Goal: Task Accomplishment & Management: Use online tool/utility

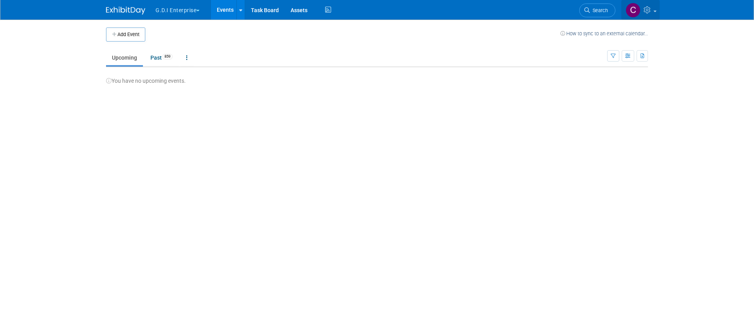
click at [650, 13] on icon at bounding box center [648, 9] width 9 height 7
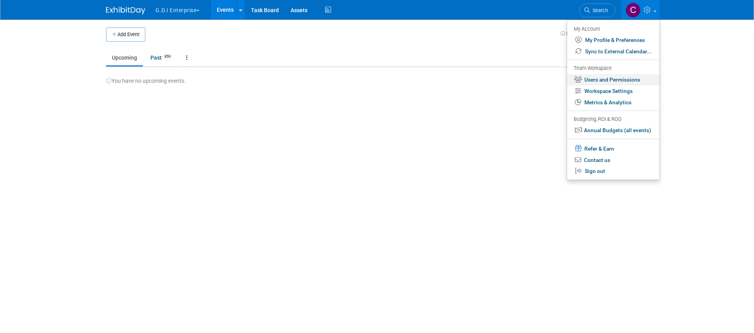
click at [610, 83] on link "Users and Permissions" at bounding box center [613, 79] width 92 height 11
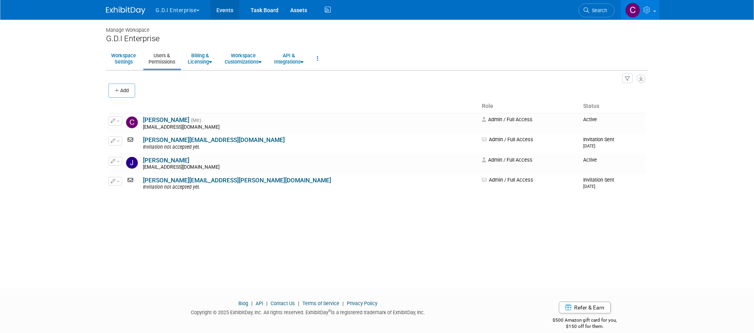
click at [227, 10] on link "Events" at bounding box center [225, 10] width 29 height 20
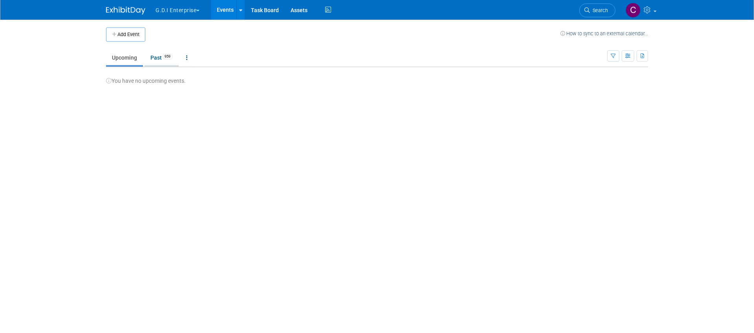
click at [156, 59] on link "Past 959" at bounding box center [162, 57] width 34 height 15
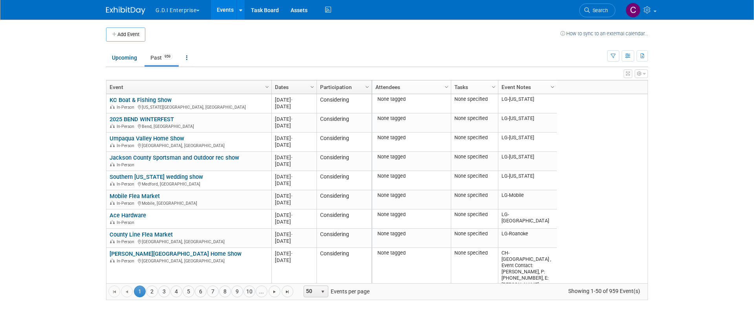
click at [553, 88] on span "Column Settings" at bounding box center [552, 87] width 6 height 6
click at [630, 57] on icon "button" at bounding box center [628, 56] width 6 height 5
click at [530, 51] on ul "Upcoming Past 959 All Events 959 Past and Upcoming Grouped Annually Events grou…" at bounding box center [356, 58] width 501 height 18
click at [553, 88] on span "Column Settings" at bounding box center [552, 87] width 6 height 6
click at [644, 76] on icon "button" at bounding box center [644, 73] width 3 height 5
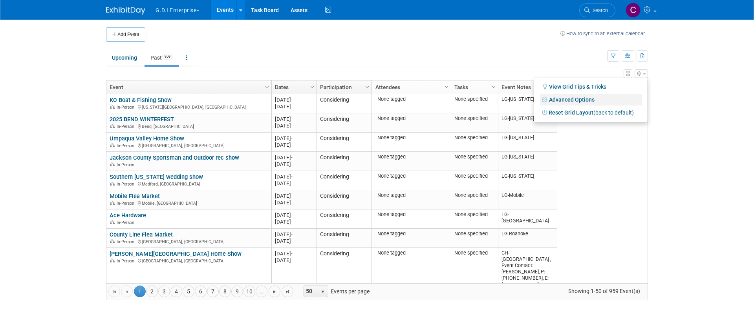
click at [575, 97] on link "Advanced Options" at bounding box center [591, 100] width 102 height 12
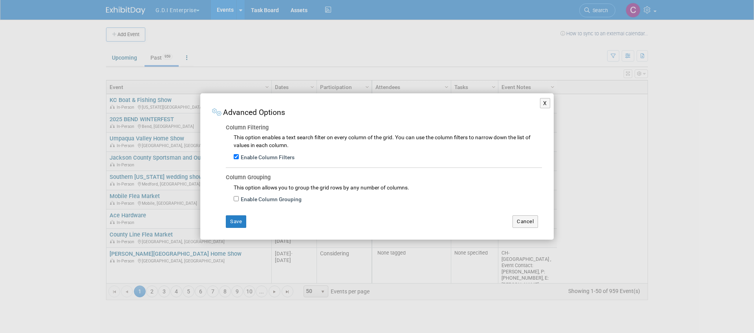
click at [700, 119] on div "X Advanced Options Column Filtering This option enables a text search filter on…" at bounding box center [377, 166] width 754 height 333
click at [545, 103] on button "X" at bounding box center [545, 103] width 10 height 10
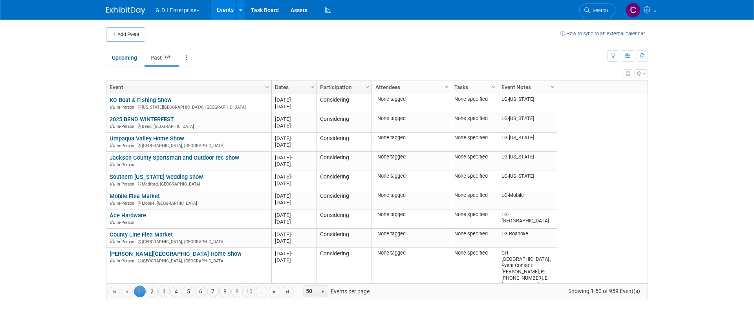
click at [556, 86] on div at bounding box center [558, 88] width 4 height 14
click at [552, 87] on span "Column Settings" at bounding box center [552, 87] width 6 height 6
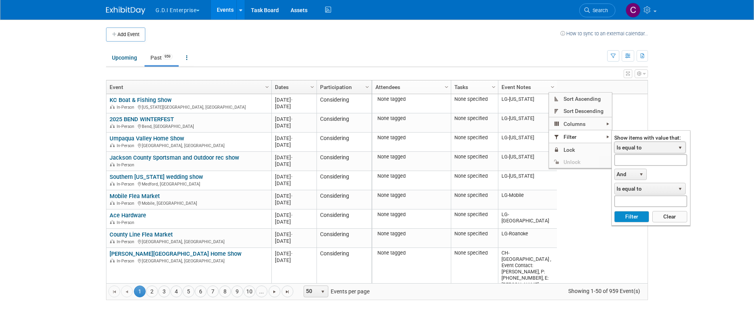
click at [641, 149] on span "Is equal to" at bounding box center [645, 147] width 60 height 11
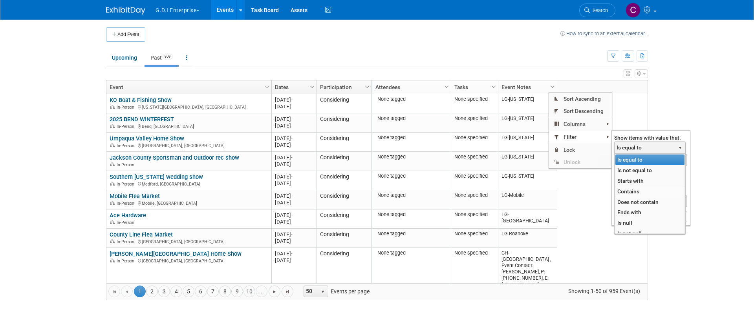
click at [625, 192] on li "Contains" at bounding box center [649, 192] width 69 height 11
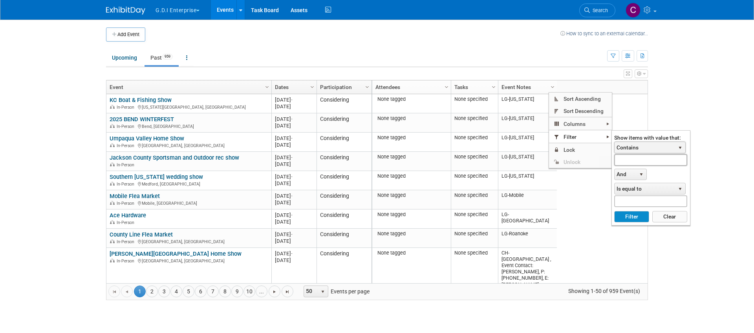
click at [625, 160] on input "text" at bounding box center [650, 159] width 73 height 11
click at [614, 211] on button "Filter" at bounding box center [631, 217] width 35 height 12
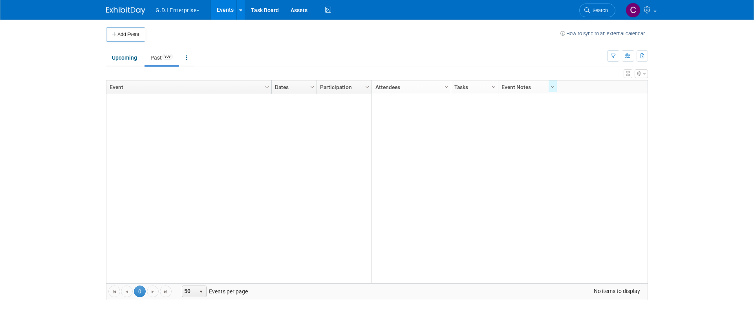
click at [646, 74] on button "button" at bounding box center [641, 74] width 13 height 9
click at [586, 62] on ul "Upcoming Past 959 All Events 959 Past and Upcoming Grouped Annually Events grou…" at bounding box center [356, 58] width 501 height 18
click at [552, 89] on span "Column Settings" at bounding box center [552, 87] width 6 height 6
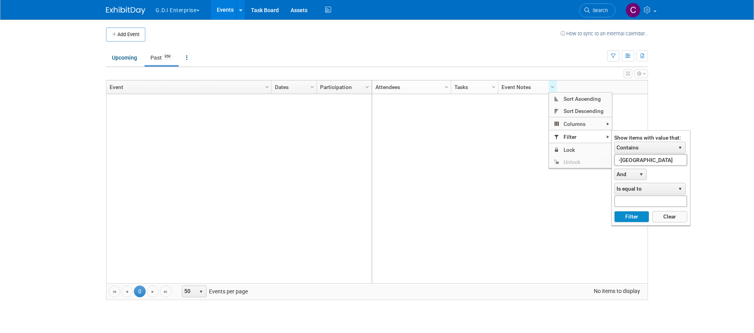
drag, startPoint x: 647, startPoint y: 159, endPoint x: 573, endPoint y: 159, distance: 74.2
click at [573, 159] on ul "Sort Ascending Sort Descending Columns Actual Sales Amount Asset Reservations A…" at bounding box center [580, 130] width 63 height 75
click at [614, 211] on button "Filter" at bounding box center [631, 217] width 35 height 12
type input "[US_STATE]"
